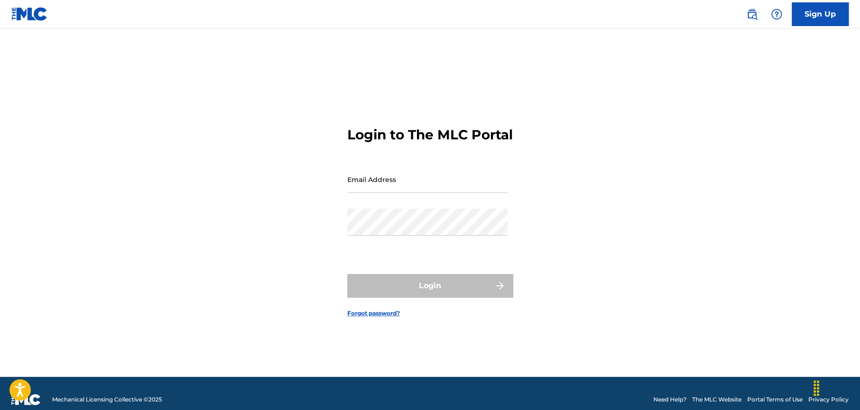
click at [358, 193] on input "Email Address" at bounding box center [427, 179] width 160 height 27
type input "[PERSON_NAME][EMAIL_ADDRESS][PERSON_NAME][DOMAIN_NAME]"
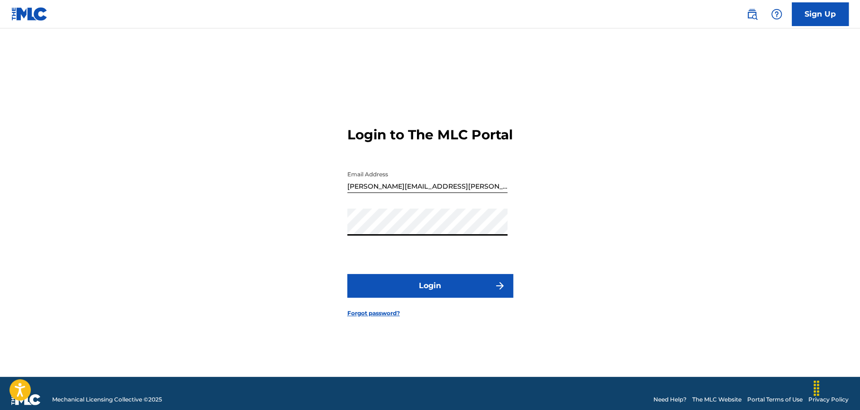
click at [411, 291] on button "Login" at bounding box center [430, 286] width 166 height 24
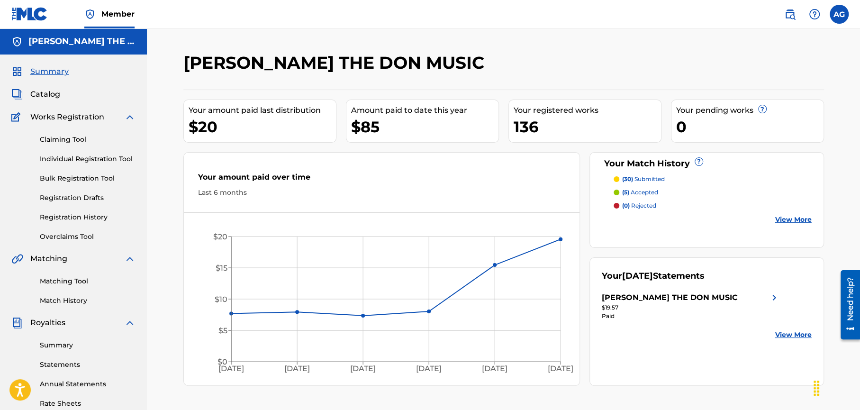
click at [45, 94] on span "Catalog" at bounding box center [45, 94] width 30 height 11
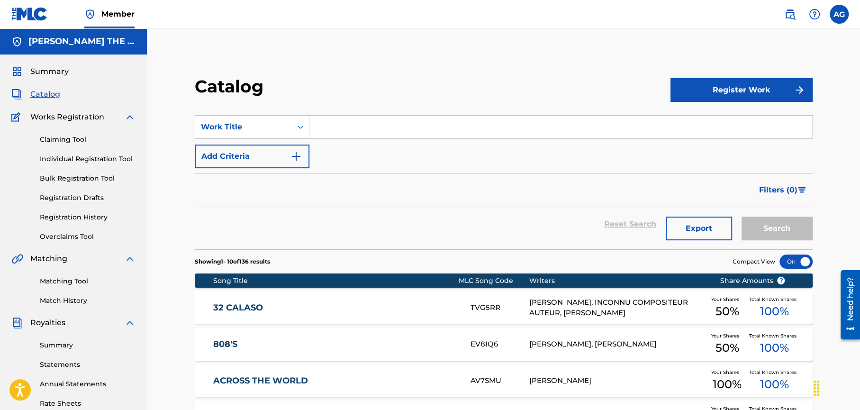
click at [64, 142] on link "Claiming Tool" at bounding box center [88, 140] width 96 height 10
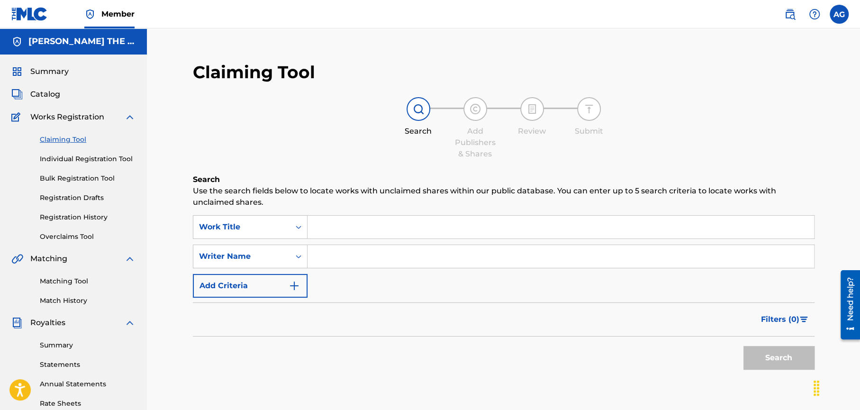
click at [65, 214] on link "Registration History" at bounding box center [88, 217] width 96 height 10
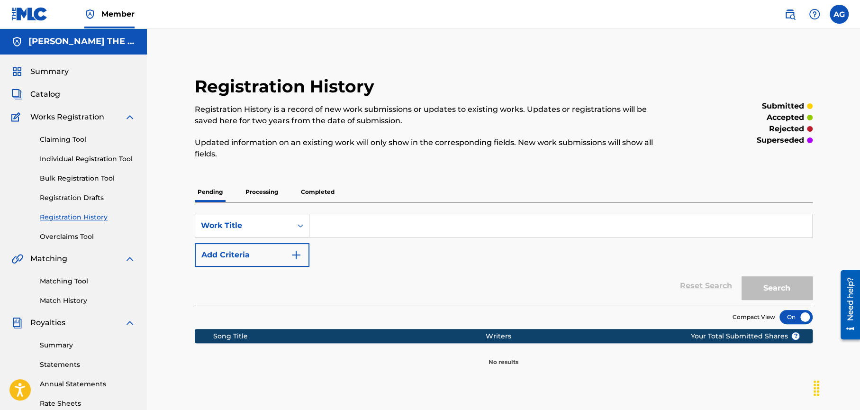
click at [65, 215] on link "Registration History" at bounding box center [88, 217] width 96 height 10
click at [61, 139] on link "Claiming Tool" at bounding box center [88, 140] width 96 height 10
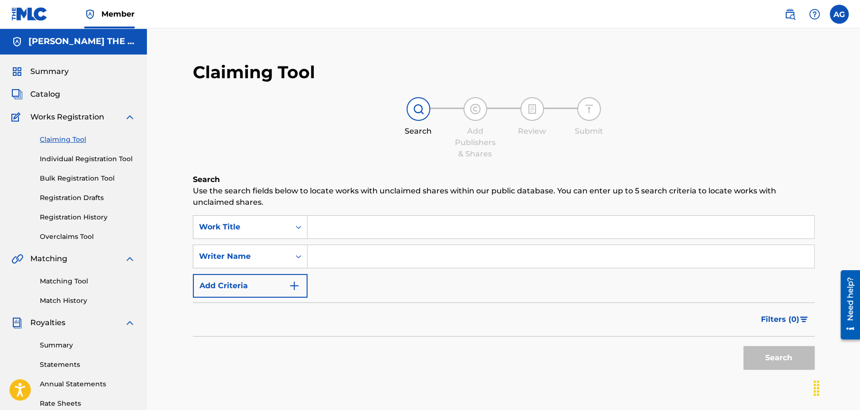
click at [56, 92] on span "Catalog" at bounding box center [45, 94] width 30 height 11
